Goal: Task Accomplishment & Management: Manage account settings

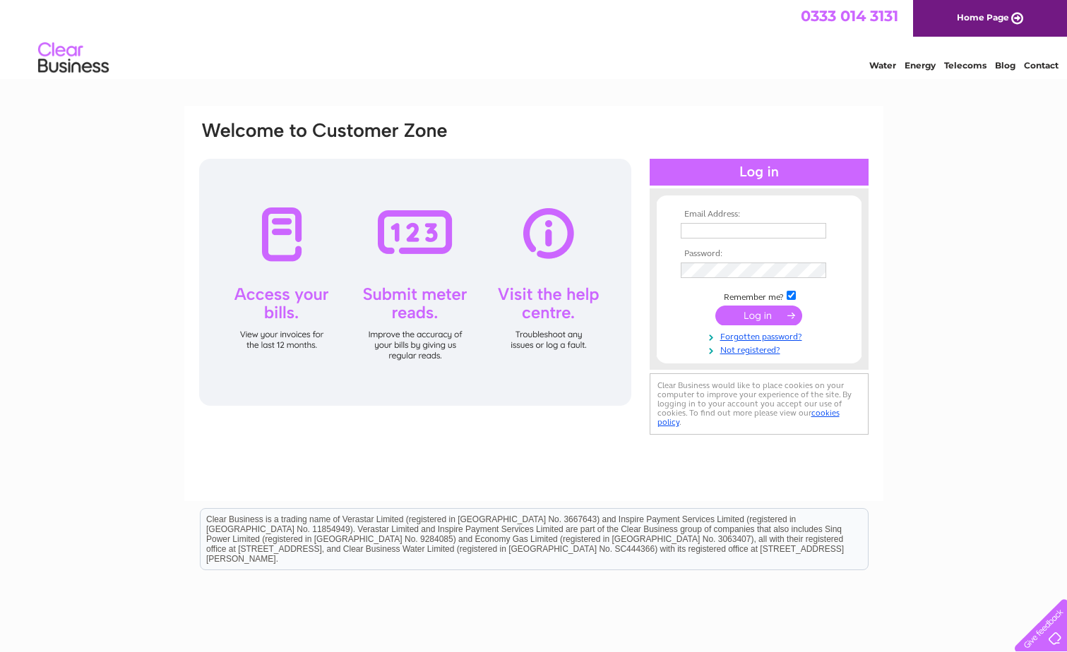
type input "hmtradingltd@hotmail.co.uk"
click at [754, 319] on input "submit" at bounding box center [758, 316] width 87 height 20
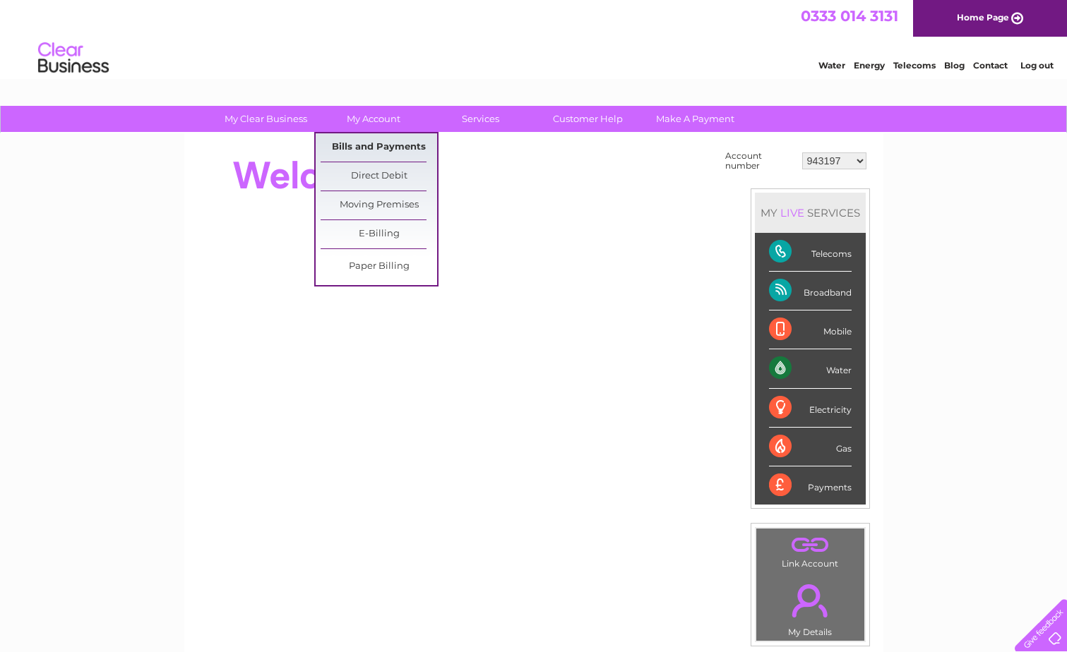
click at [371, 155] on link "Bills and Payments" at bounding box center [379, 147] width 117 height 28
click at [385, 143] on link "Bills and Payments" at bounding box center [379, 147] width 117 height 28
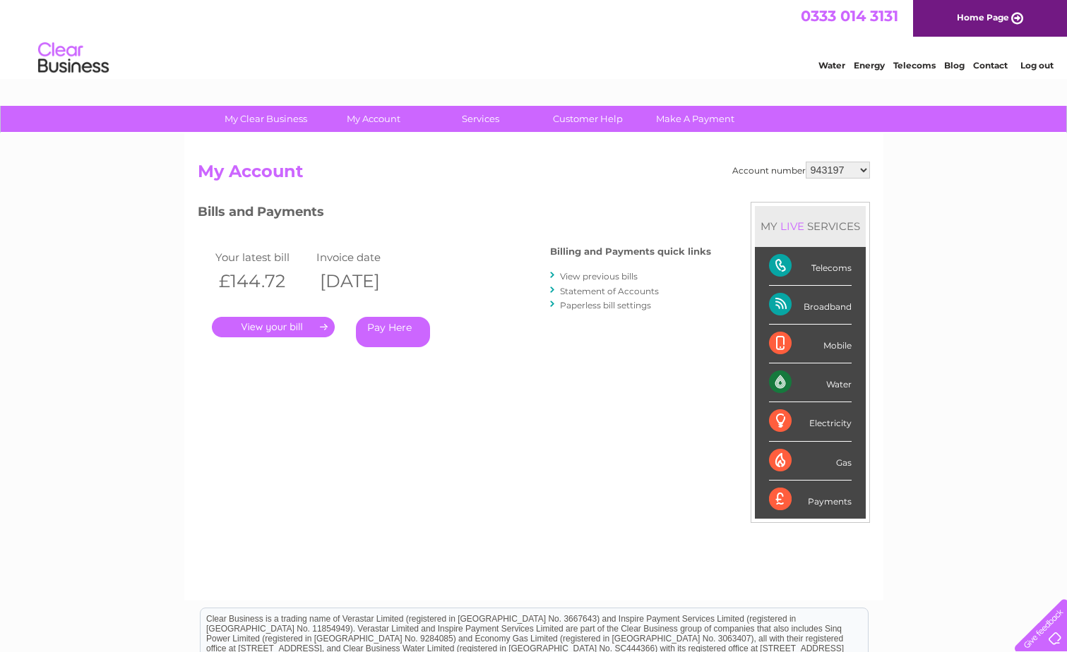
click at [256, 328] on link "." at bounding box center [273, 327] width 123 height 20
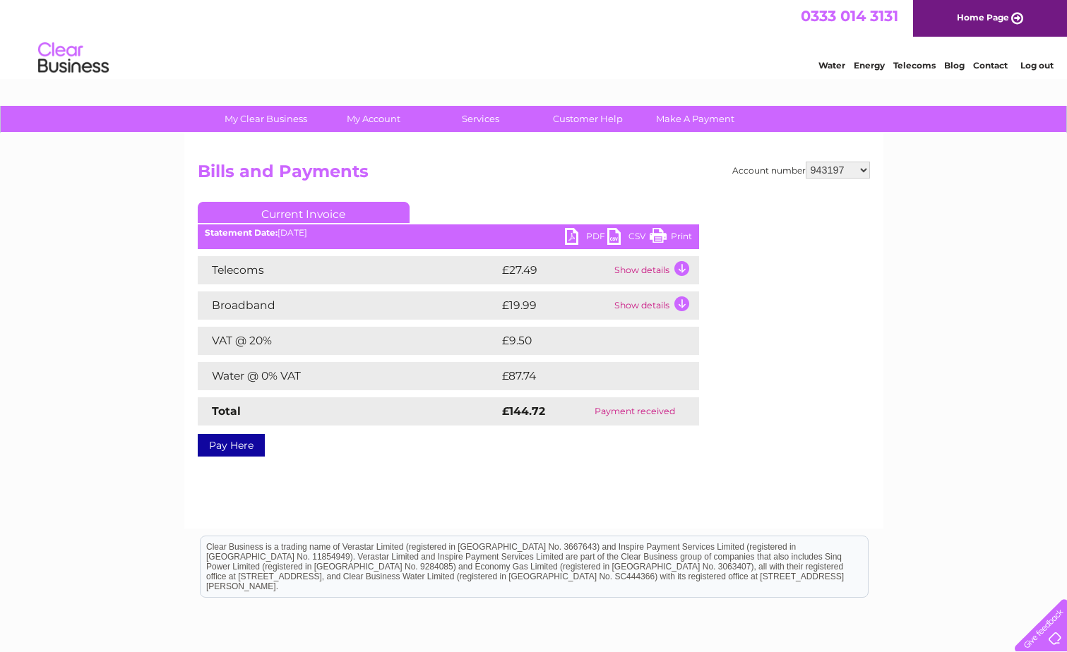
click at [587, 226] on ul "Current Invoice" at bounding box center [448, 215] width 501 height 26
click at [585, 236] on link "PDF" at bounding box center [586, 238] width 42 height 20
